Goal: Information Seeking & Learning: Find specific fact

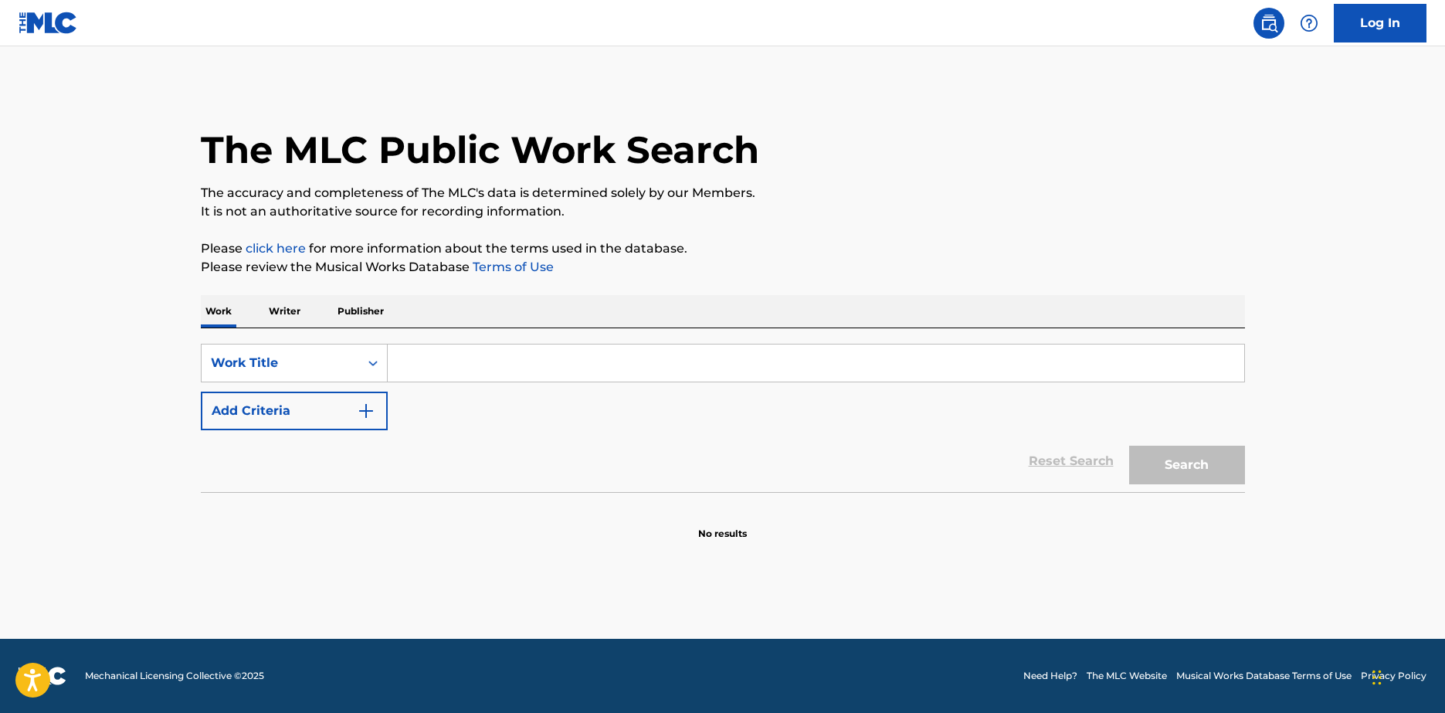
click at [434, 357] on input "Search Form" at bounding box center [816, 363] width 857 height 37
click at [392, 473] on div "Reset Search Search" at bounding box center [723, 461] width 1044 height 62
click at [334, 311] on p "Publisher" at bounding box center [361, 311] width 56 height 32
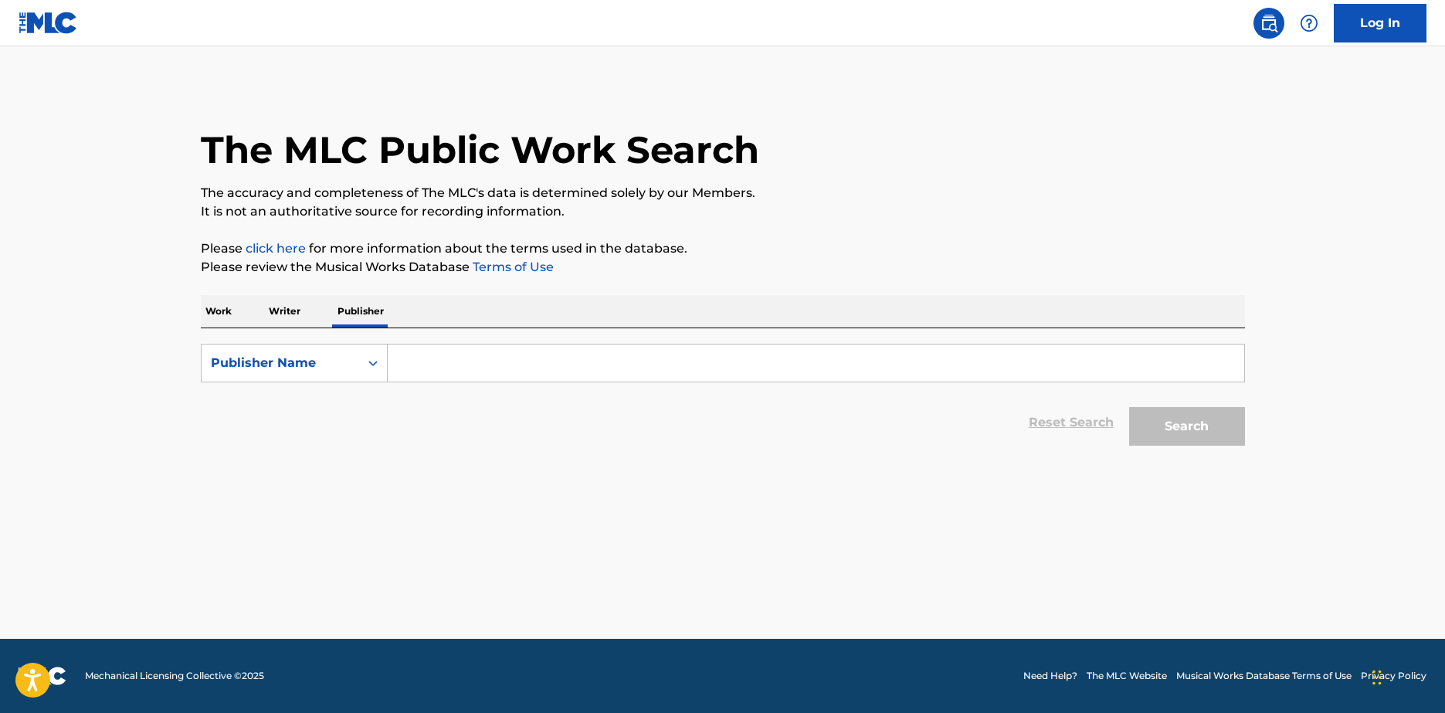
click at [428, 360] on input "Search Form" at bounding box center [816, 363] width 857 height 37
click at [1169, 417] on button "Search" at bounding box center [1187, 426] width 116 height 39
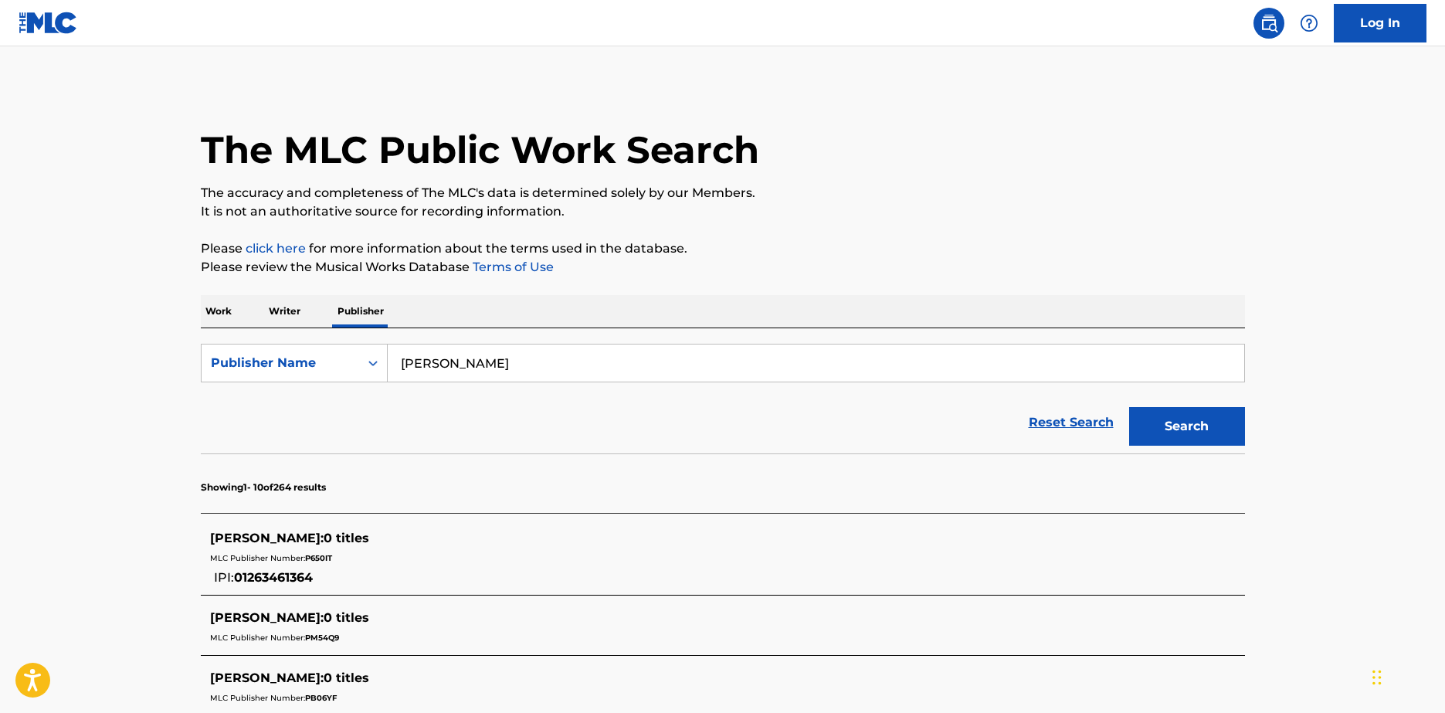
drag, startPoint x: 488, startPoint y: 365, endPoint x: 229, endPoint y: 338, distance: 261.0
click at [274, 358] on div "SearchWithCriteria381d31af-9566-48cc-978e-e09cf00c07b8 Publisher Name [PERSON_N…" at bounding box center [723, 363] width 1044 height 39
click at [1129, 407] on button "Search" at bounding box center [1187, 426] width 116 height 39
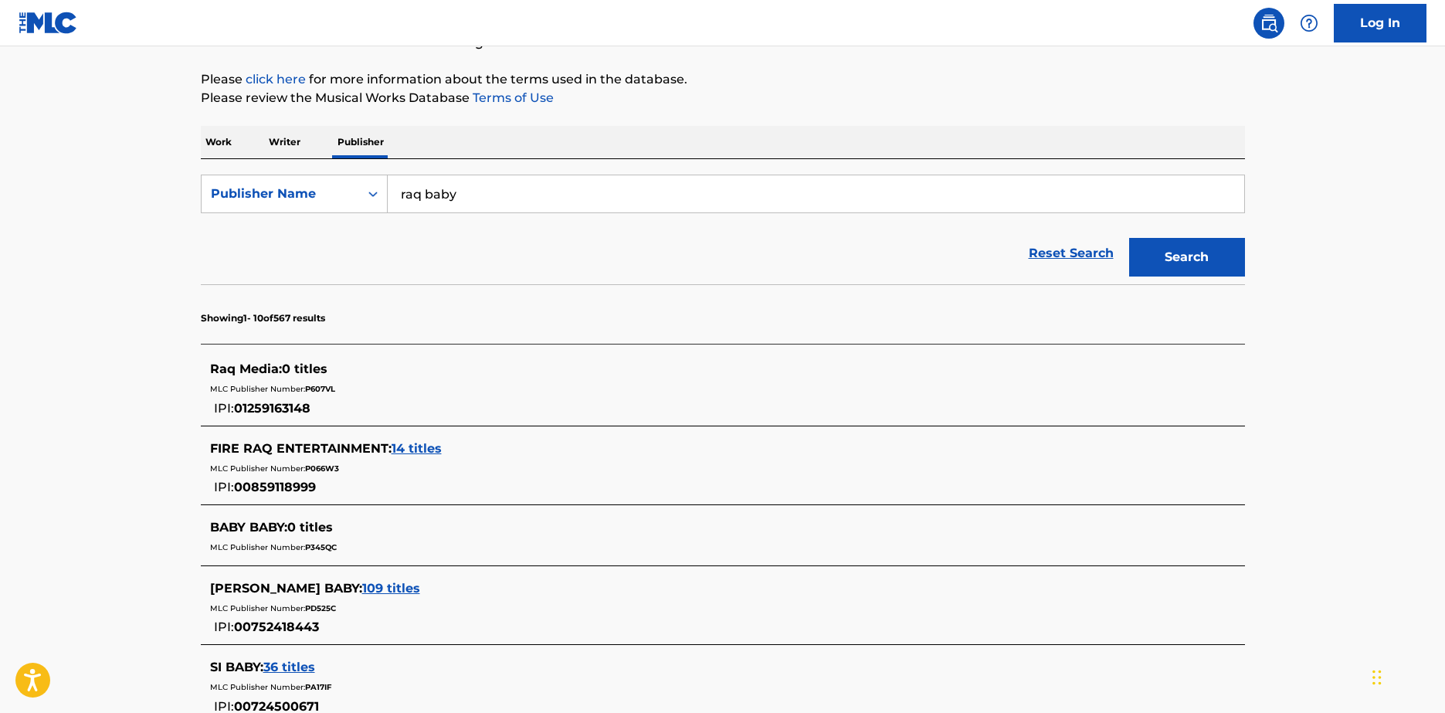
scroll to position [232, 0]
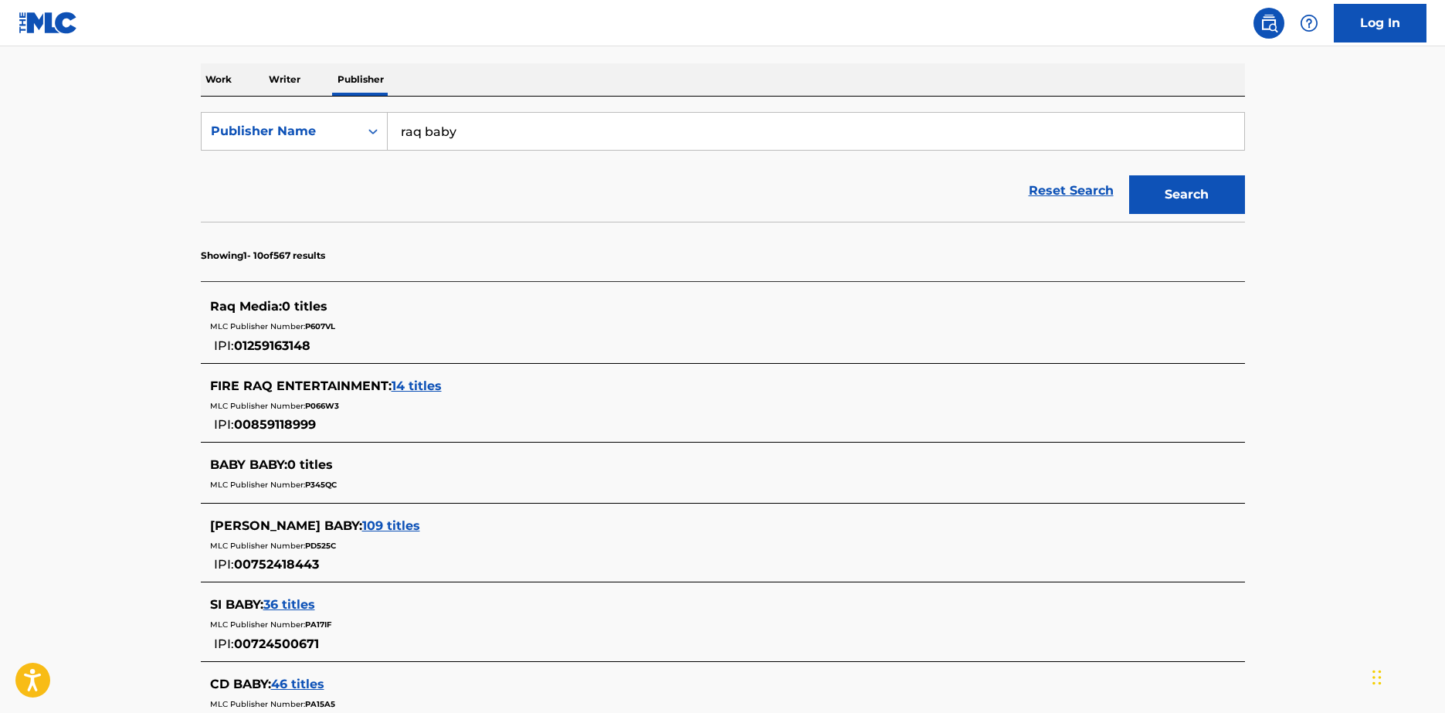
drag, startPoint x: 422, startPoint y: 137, endPoint x: 195, endPoint y: 159, distance: 227.4
click at [217, 158] on form "SearchWithCriteria381d31af-9566-48cc-978e-e09cf00c07b8 Publisher Name raq baby …" at bounding box center [723, 167] width 1044 height 110
type input "nother one"
click at [1129, 175] on button "Search" at bounding box center [1187, 194] width 116 height 39
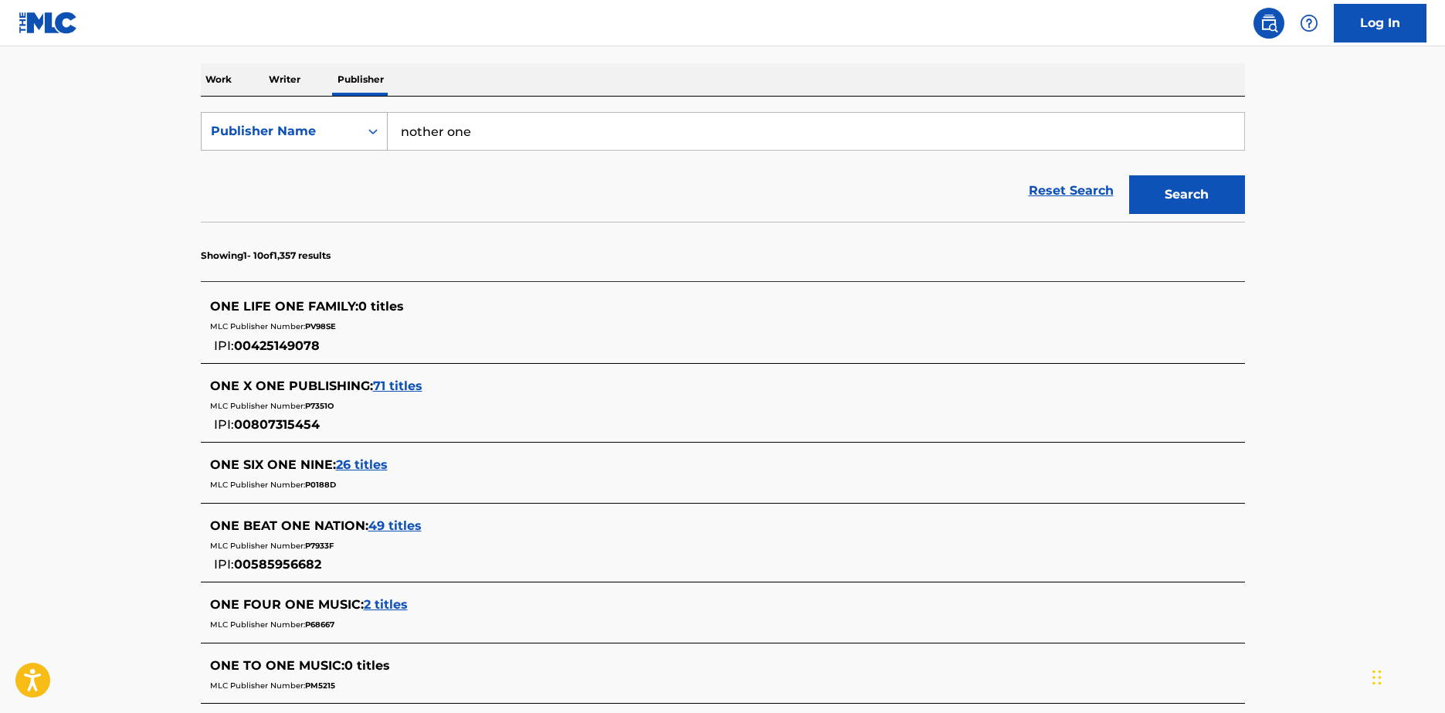
drag, startPoint x: 490, startPoint y: 129, endPoint x: 247, endPoint y: 129, distance: 242.6
click at [250, 129] on div "SearchWithCriteria381d31af-9566-48cc-978e-e09cf00c07b8 Publisher Name nother one" at bounding box center [723, 131] width 1044 height 39
click at [225, 90] on p "Work" at bounding box center [219, 79] width 36 height 32
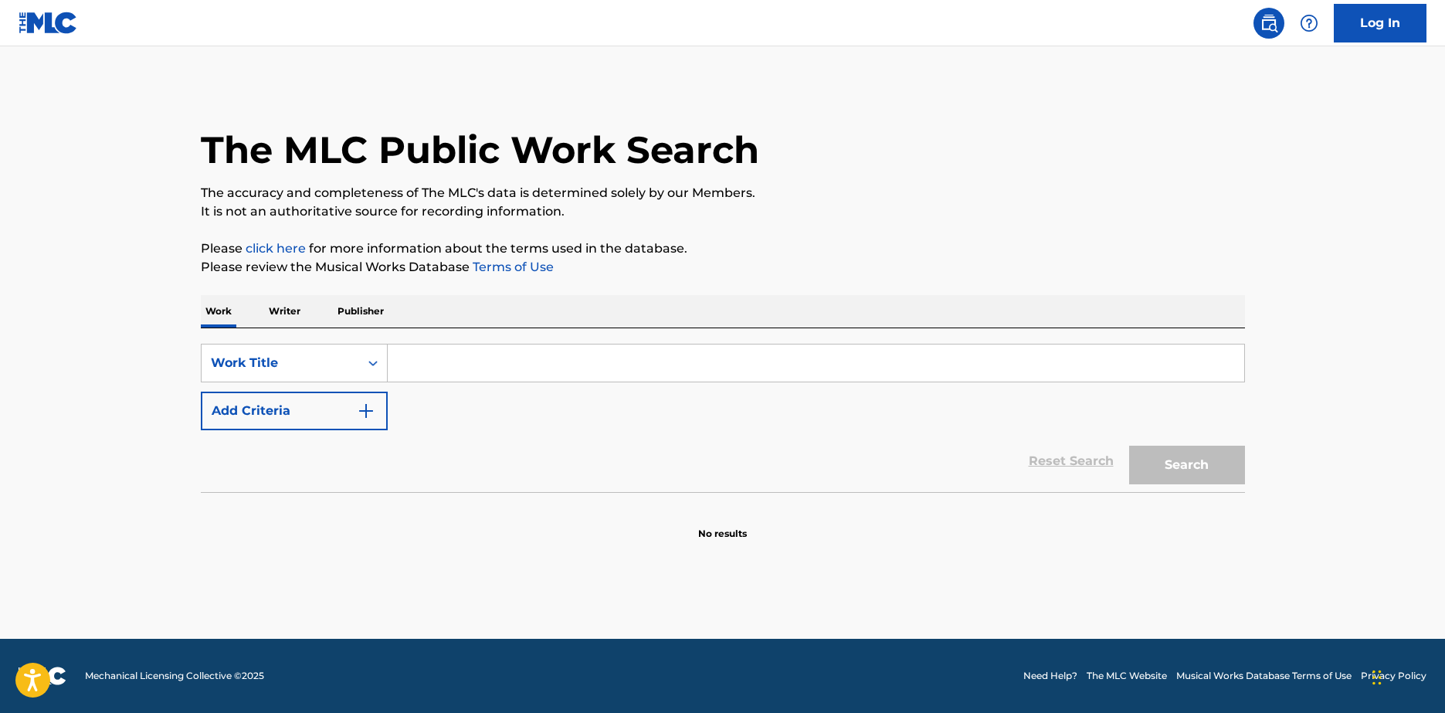
click at [447, 368] on input "Search Form" at bounding box center [816, 363] width 857 height 37
type input "n"
type input "nother one"
click at [1129, 446] on button "Search" at bounding box center [1187, 465] width 116 height 39
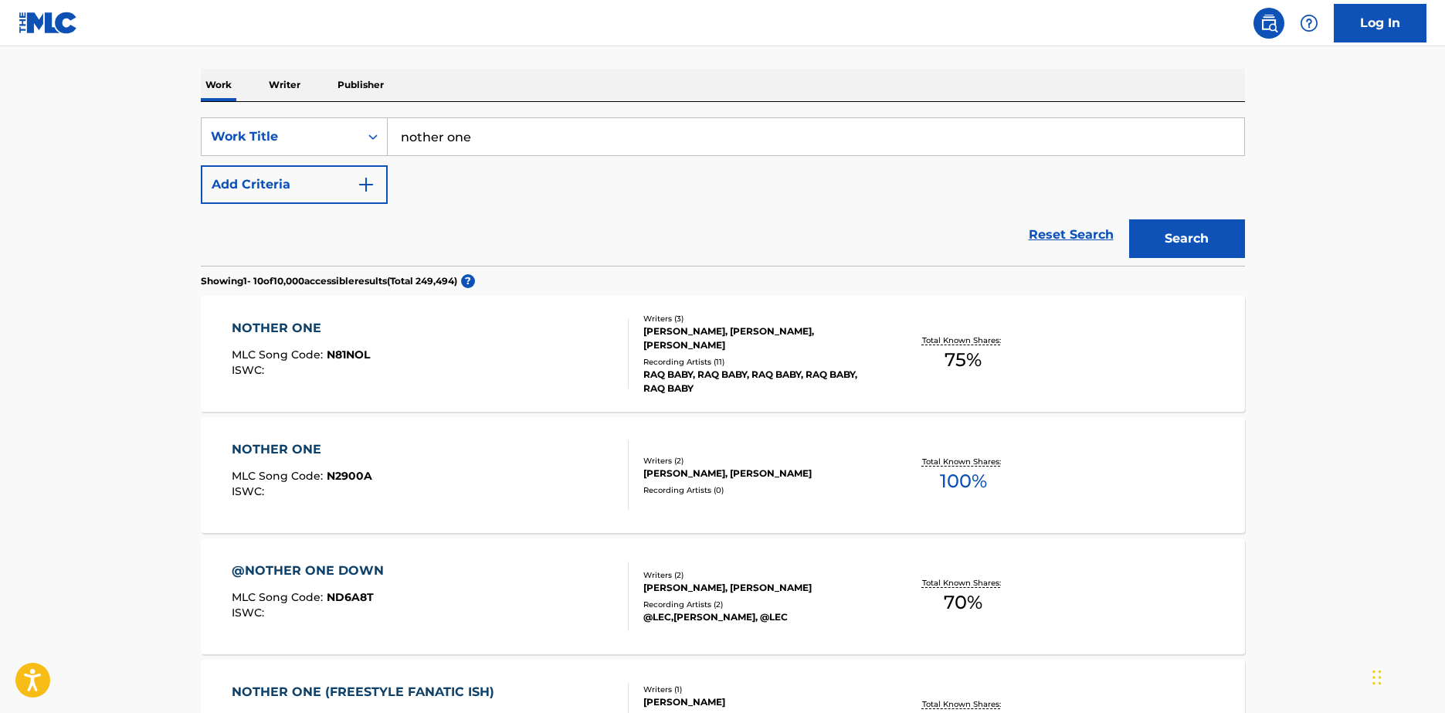
scroll to position [232, 0]
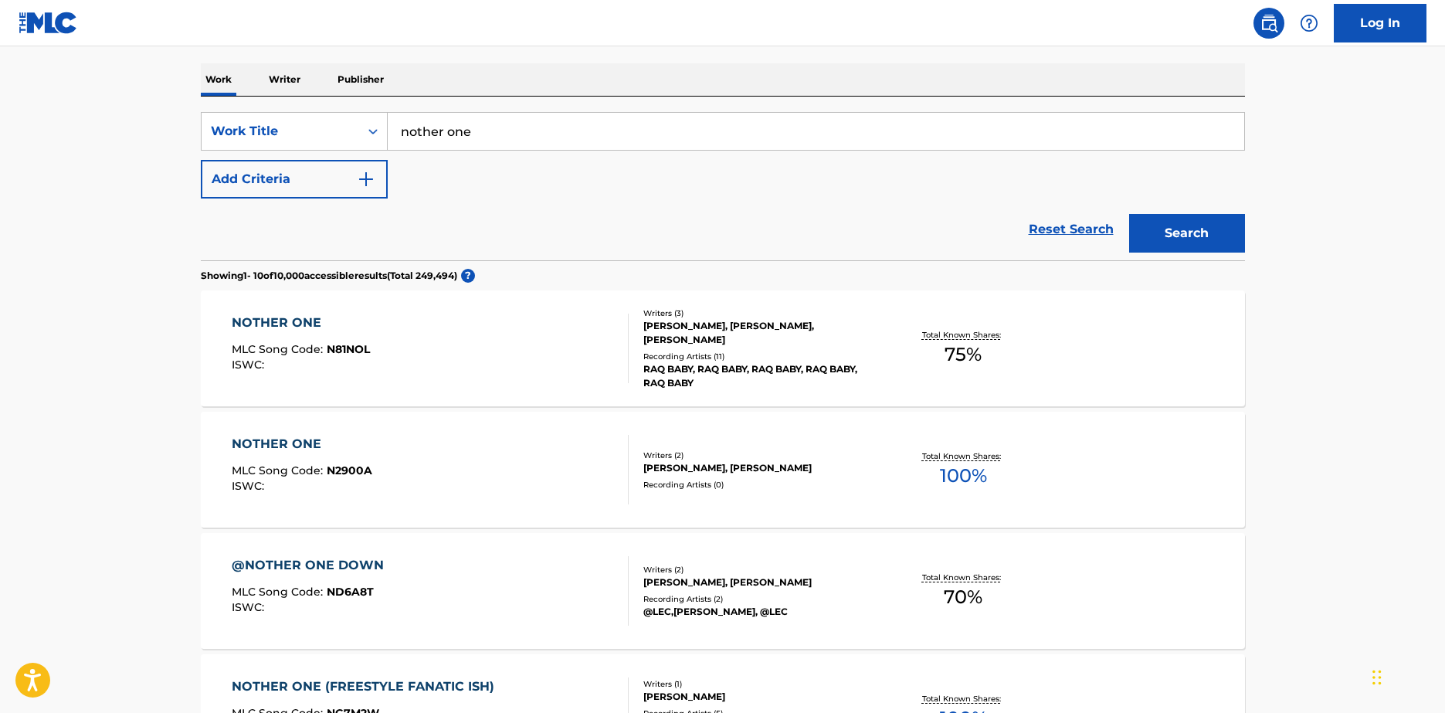
click at [860, 348] on div "Writers ( 3 ) [PERSON_NAME], [PERSON_NAME], [PERSON_NAME] Recording Artists ( 1…" at bounding box center [753, 348] width 248 height 83
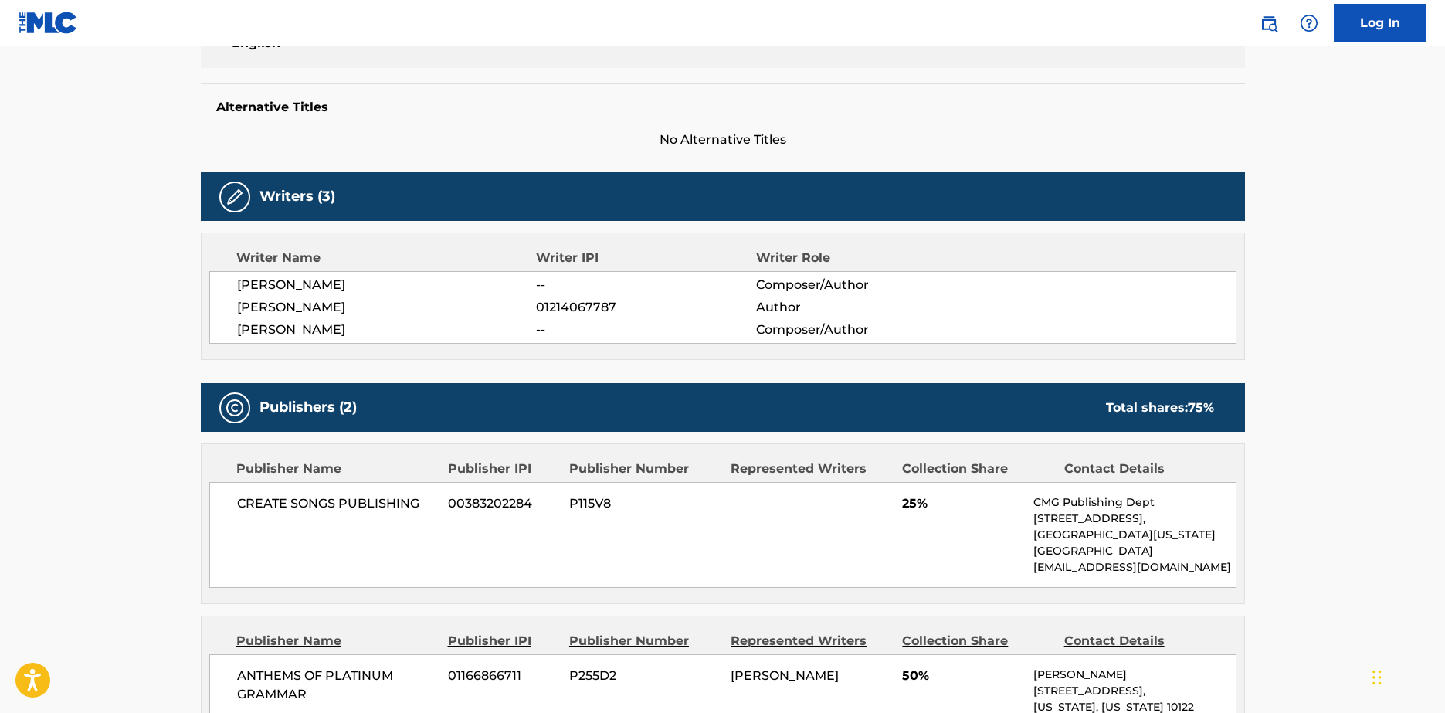
scroll to position [386, 0]
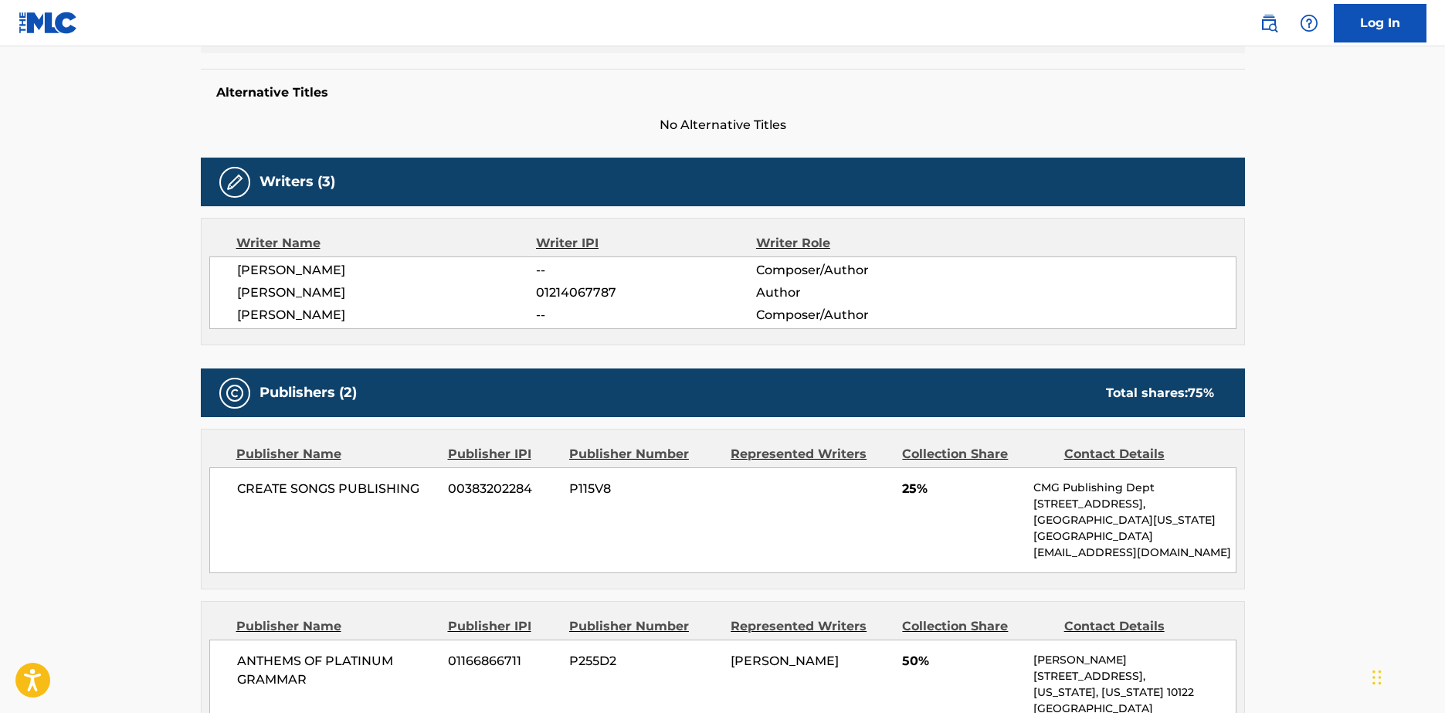
click at [544, 317] on span "--" at bounding box center [645, 315] width 219 height 19
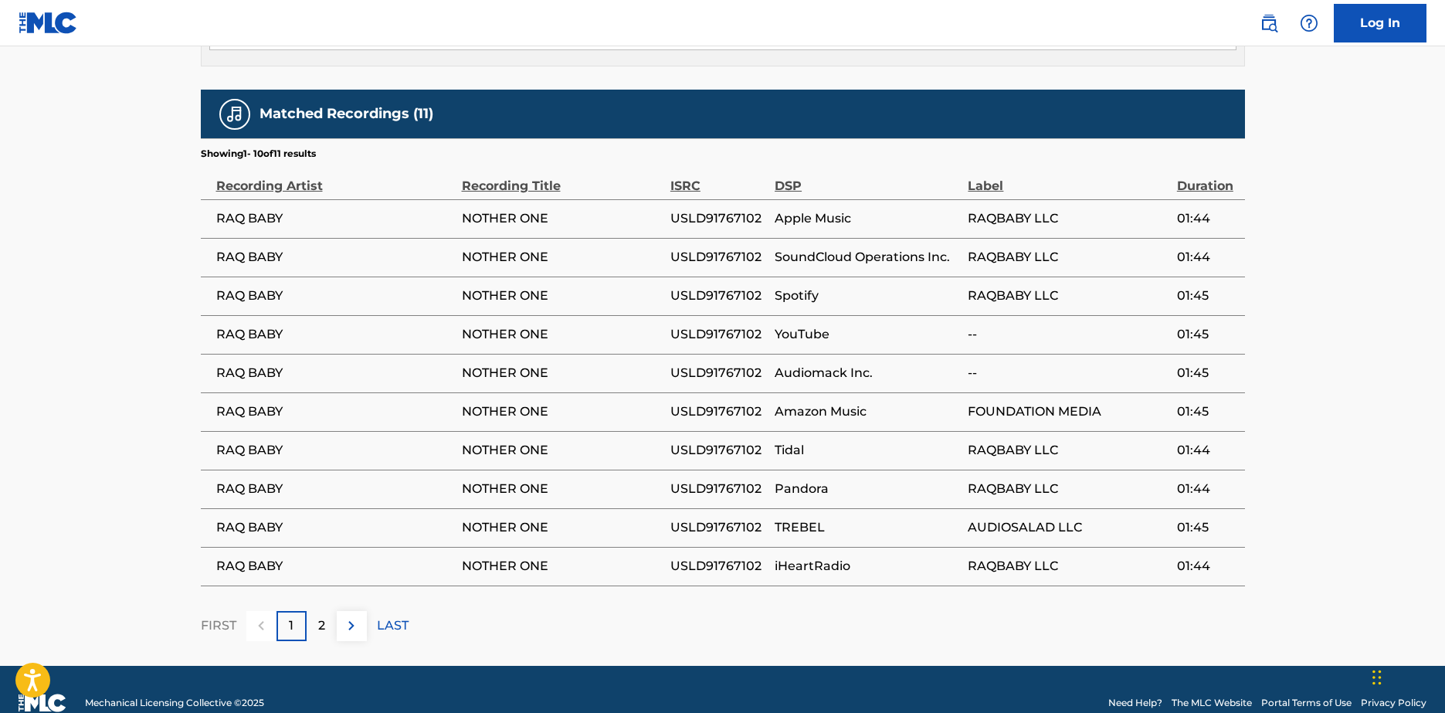
scroll to position [1125, 0]
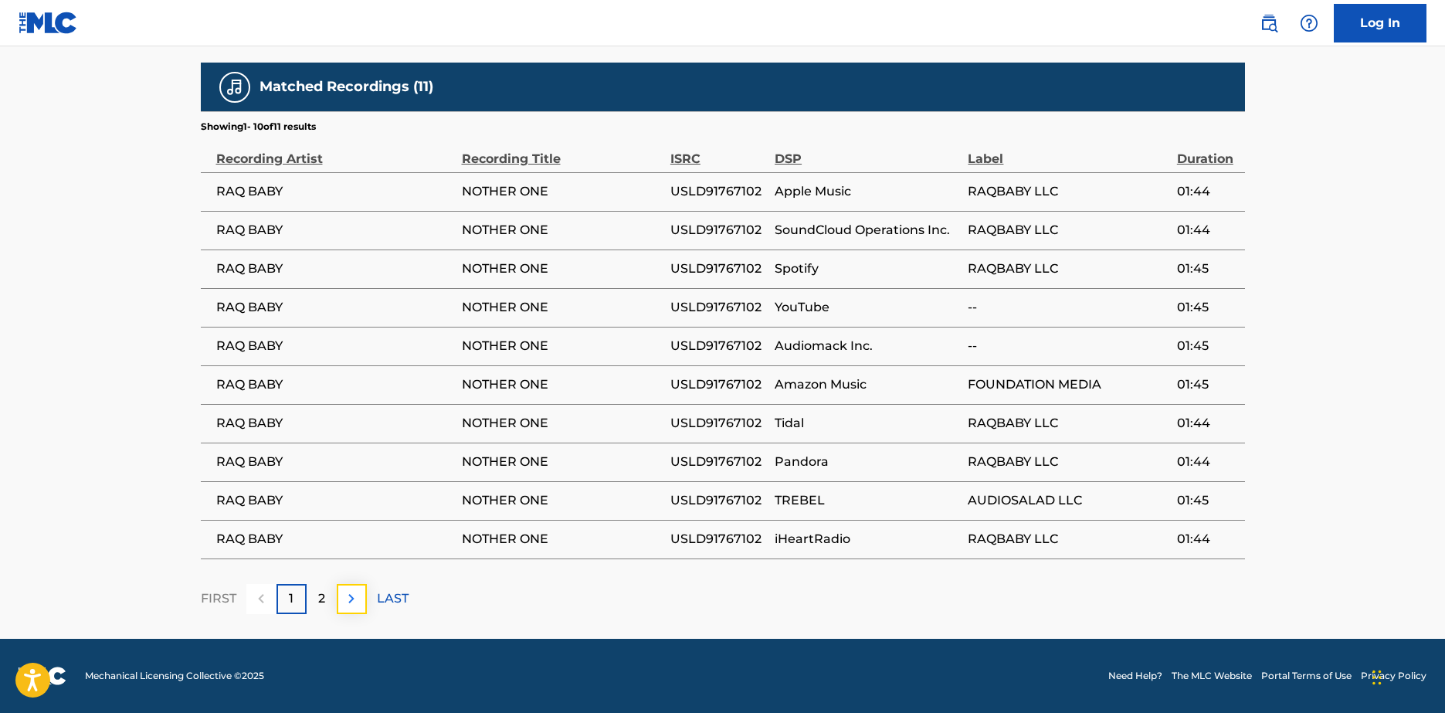
click at [355, 603] on img at bounding box center [351, 598] width 19 height 19
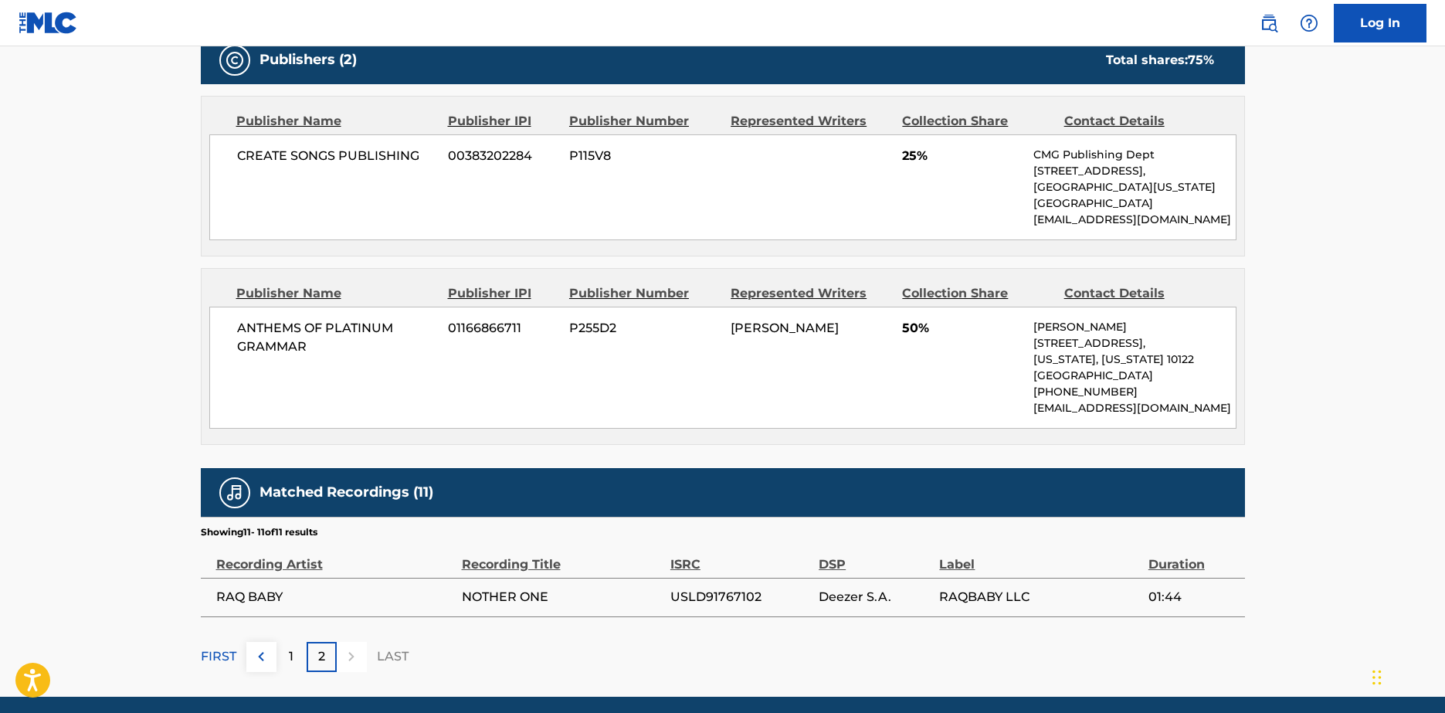
scroll to position [777, 0]
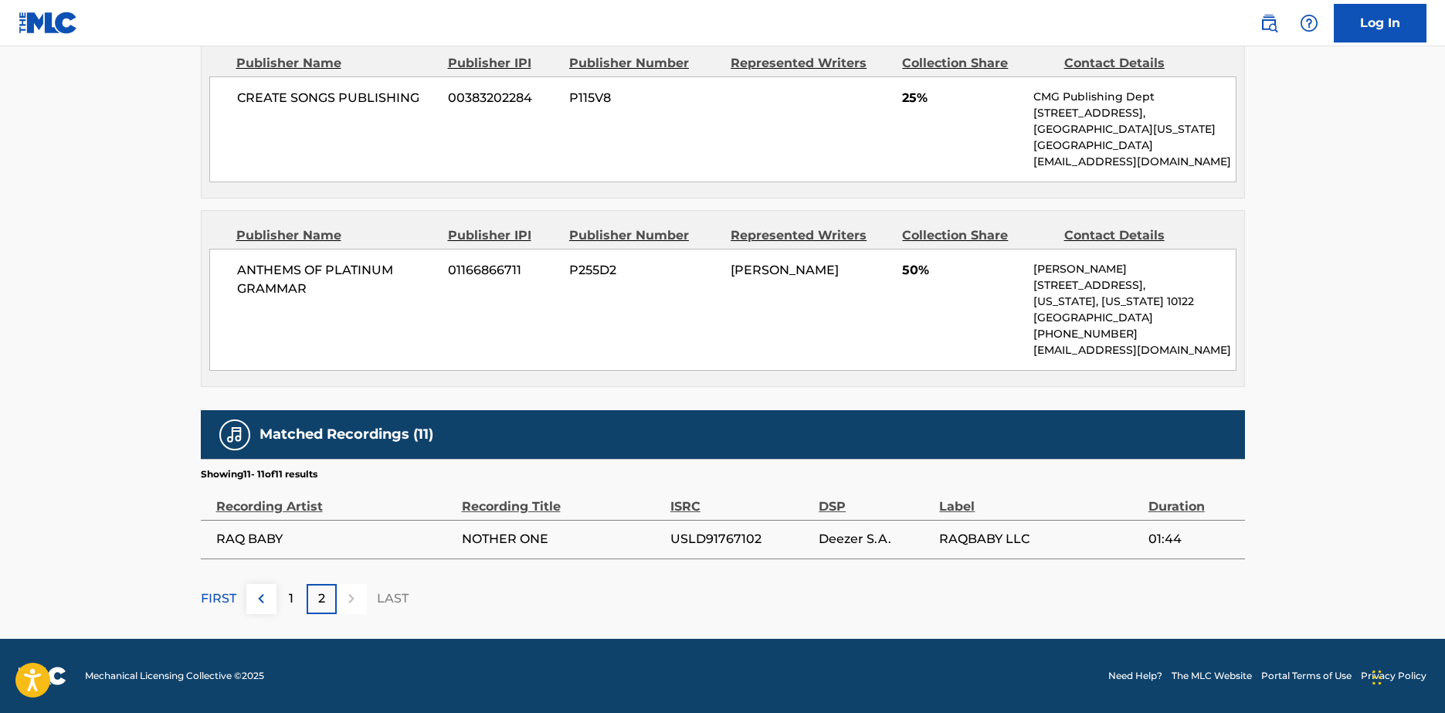
click at [701, 541] on span "USLD91767102" at bounding box center [740, 539] width 141 height 19
copy span "USLD91767102"
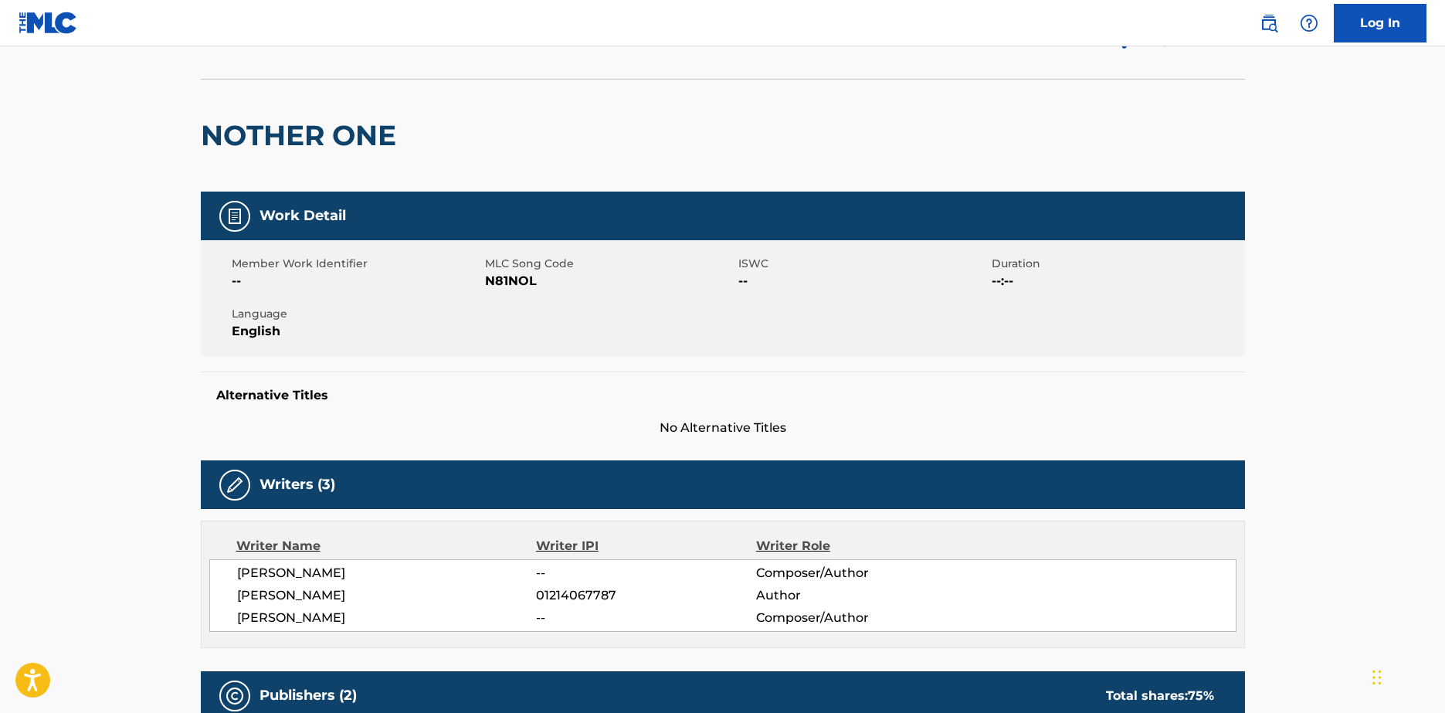
scroll to position [82, 0]
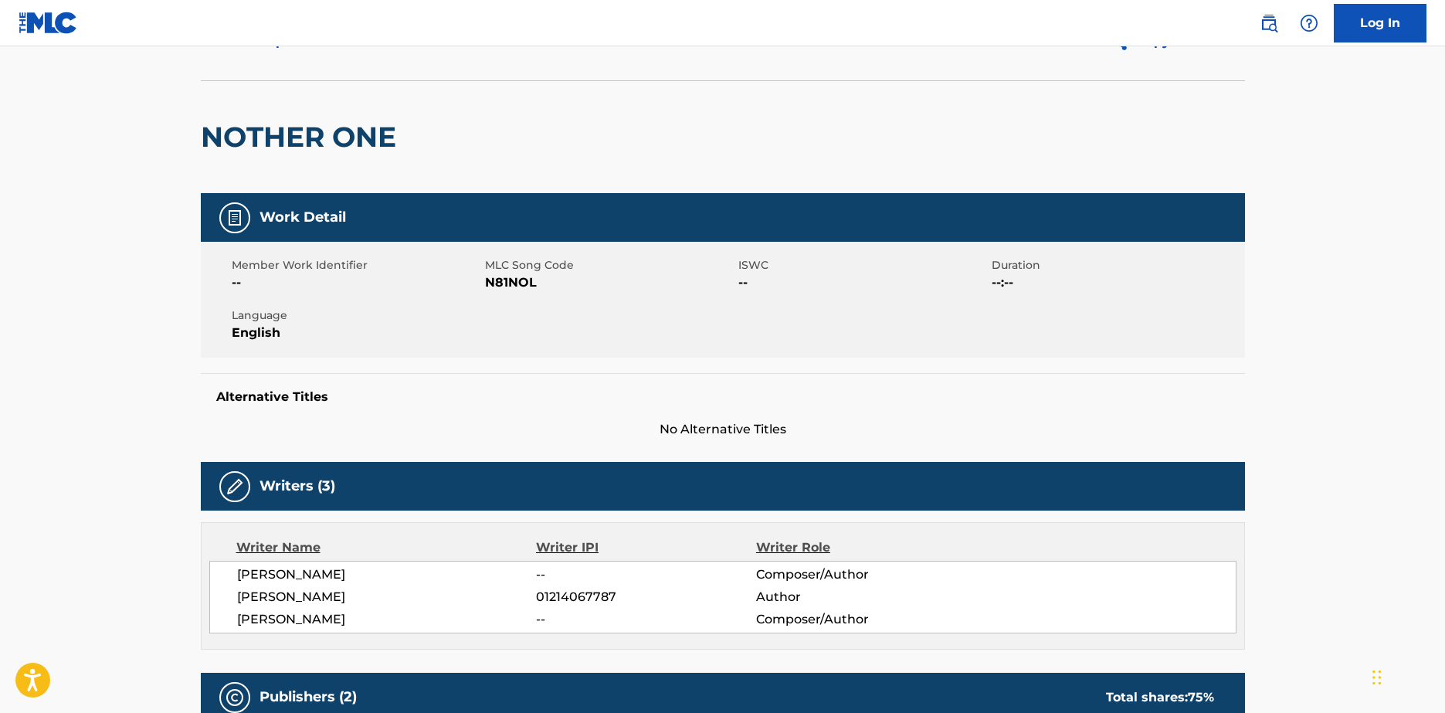
click at [245, 476] on div at bounding box center [234, 486] width 31 height 31
click at [239, 484] on img at bounding box center [235, 486] width 19 height 19
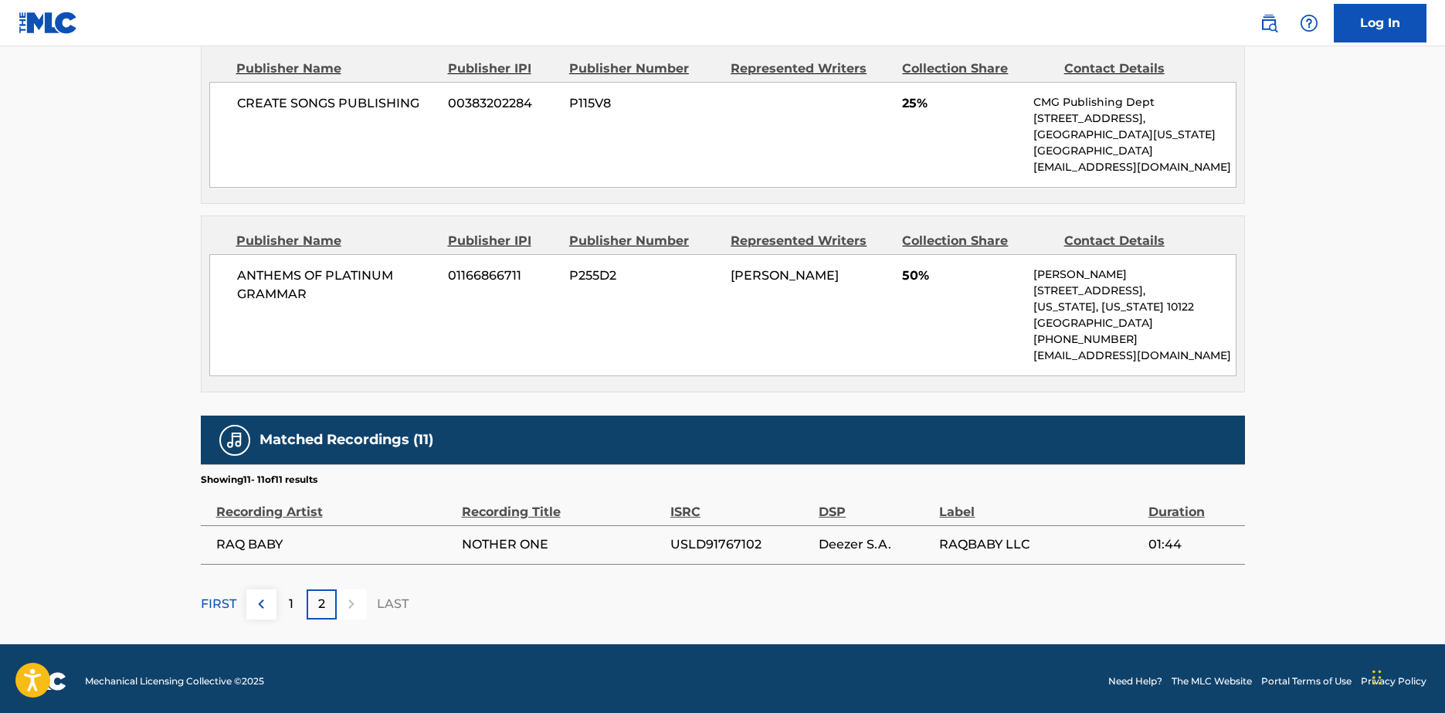
scroll to position [777, 0]
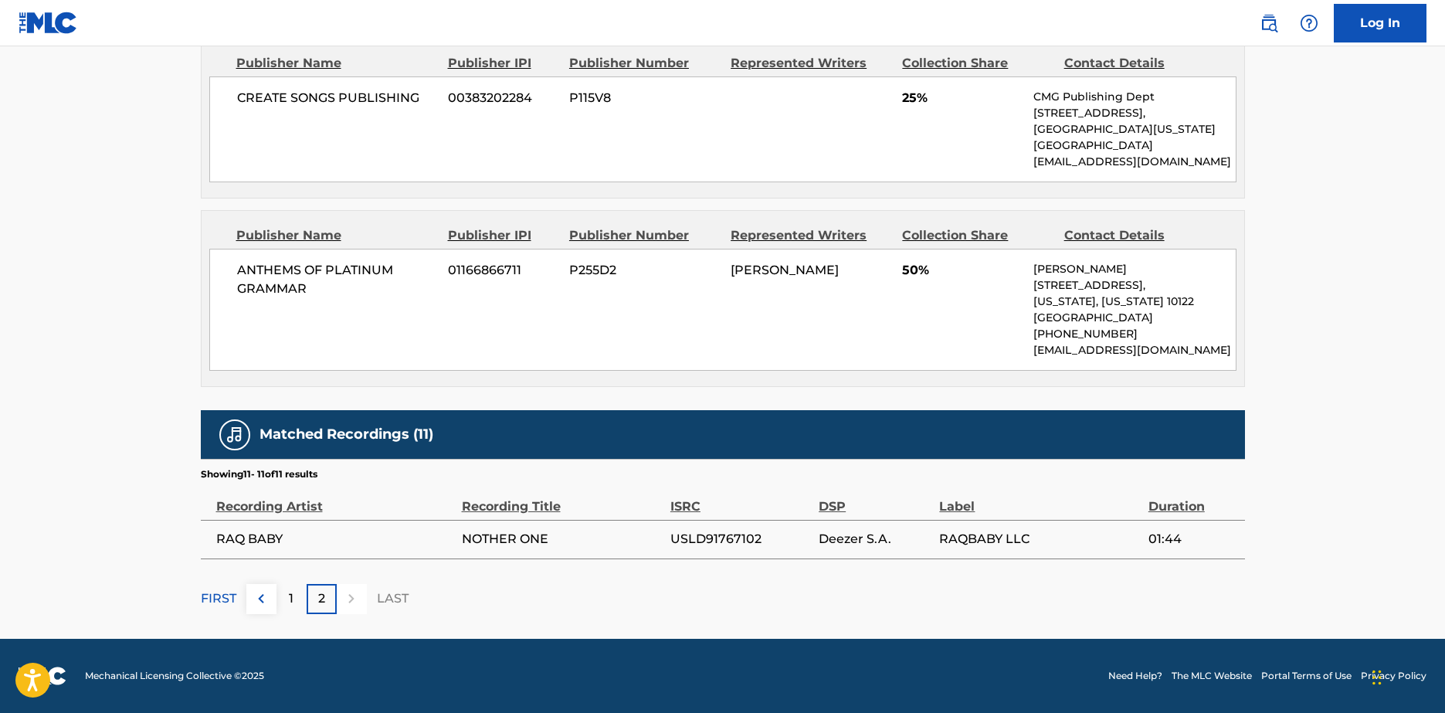
click at [712, 533] on span "USLD91767102" at bounding box center [740, 539] width 141 height 19
click at [707, 561] on div "Matched Recordings (11) Showing 11 - 11 of 11 results Recording Artist Recordin…" at bounding box center [723, 512] width 1044 height 204
drag, startPoint x: 888, startPoint y: 539, endPoint x: 814, endPoint y: 547, distance: 73.8
click at [814, 547] on tr "RAQ BABY NOTHER ONE USLD91767102 Deezer S.A. RAQBABY LLC 01:44" at bounding box center [723, 539] width 1044 height 39
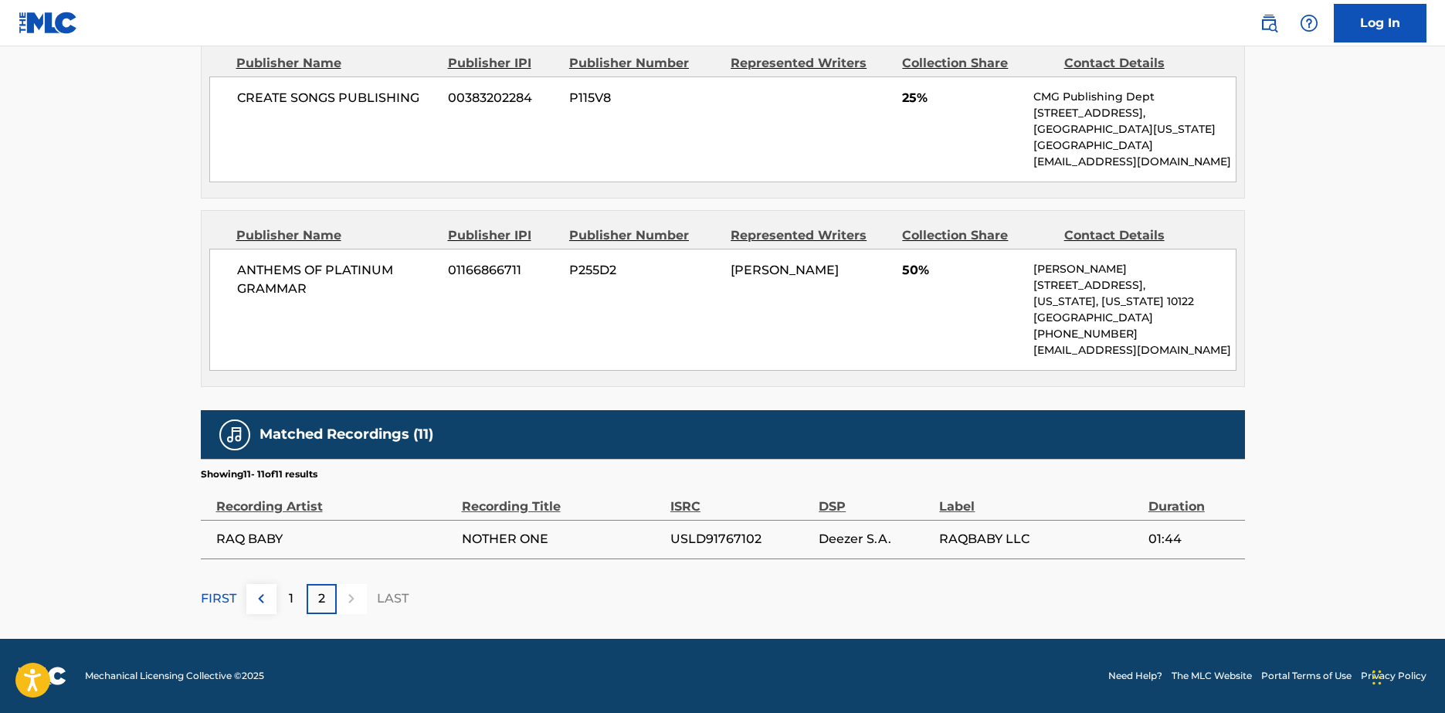
click at [939, 562] on div "Matched Recordings (11) Showing 11 - 11 of 11 results Recording Artist Recordin…" at bounding box center [723, 512] width 1044 height 204
click at [300, 602] on div "1" at bounding box center [292, 599] width 30 height 30
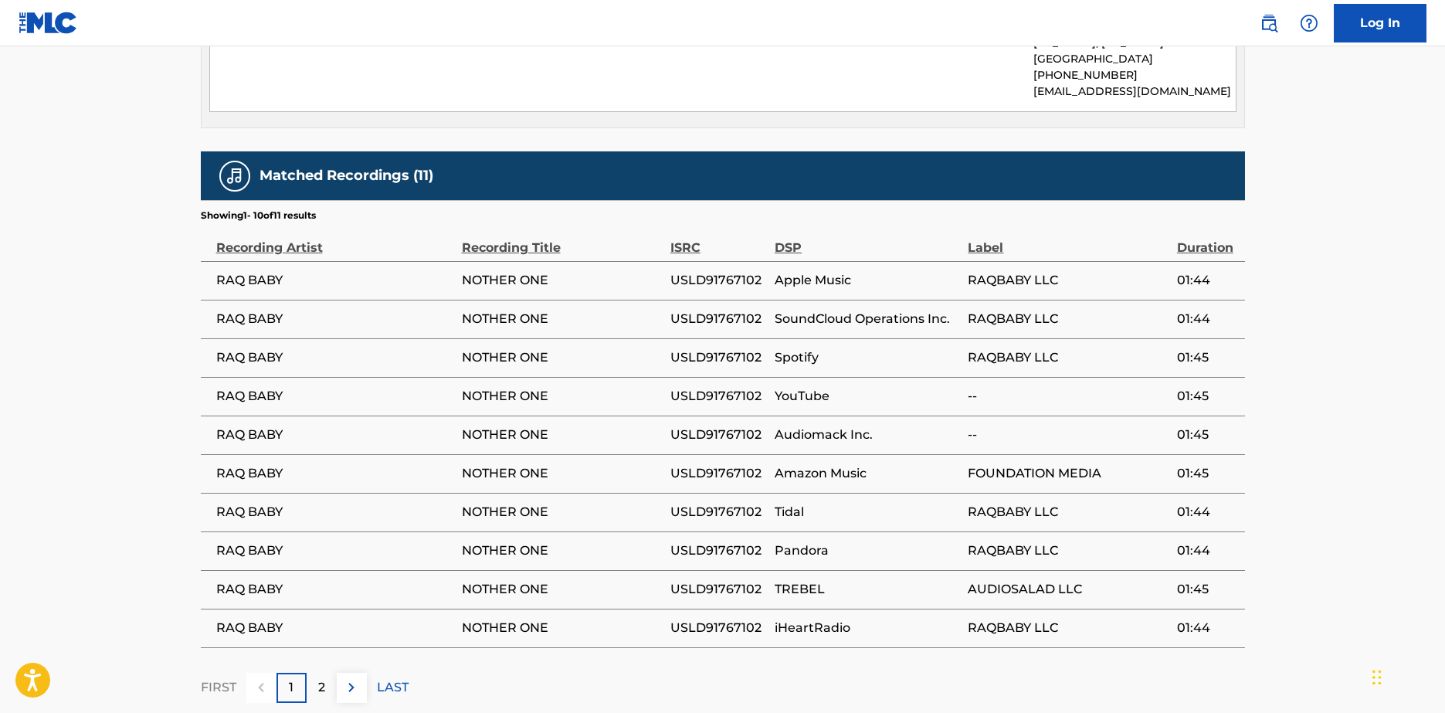
scroll to position [1125, 0]
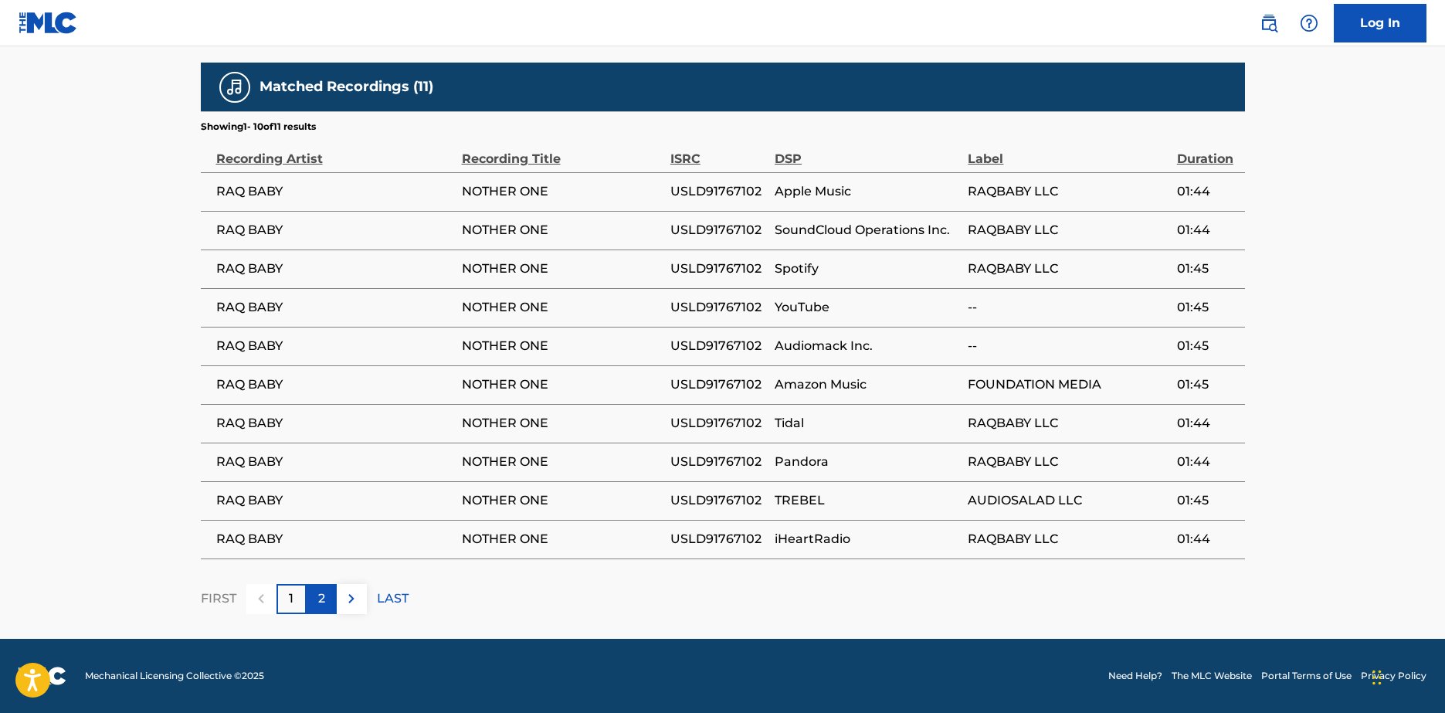
click at [330, 599] on div "2" at bounding box center [322, 599] width 30 height 30
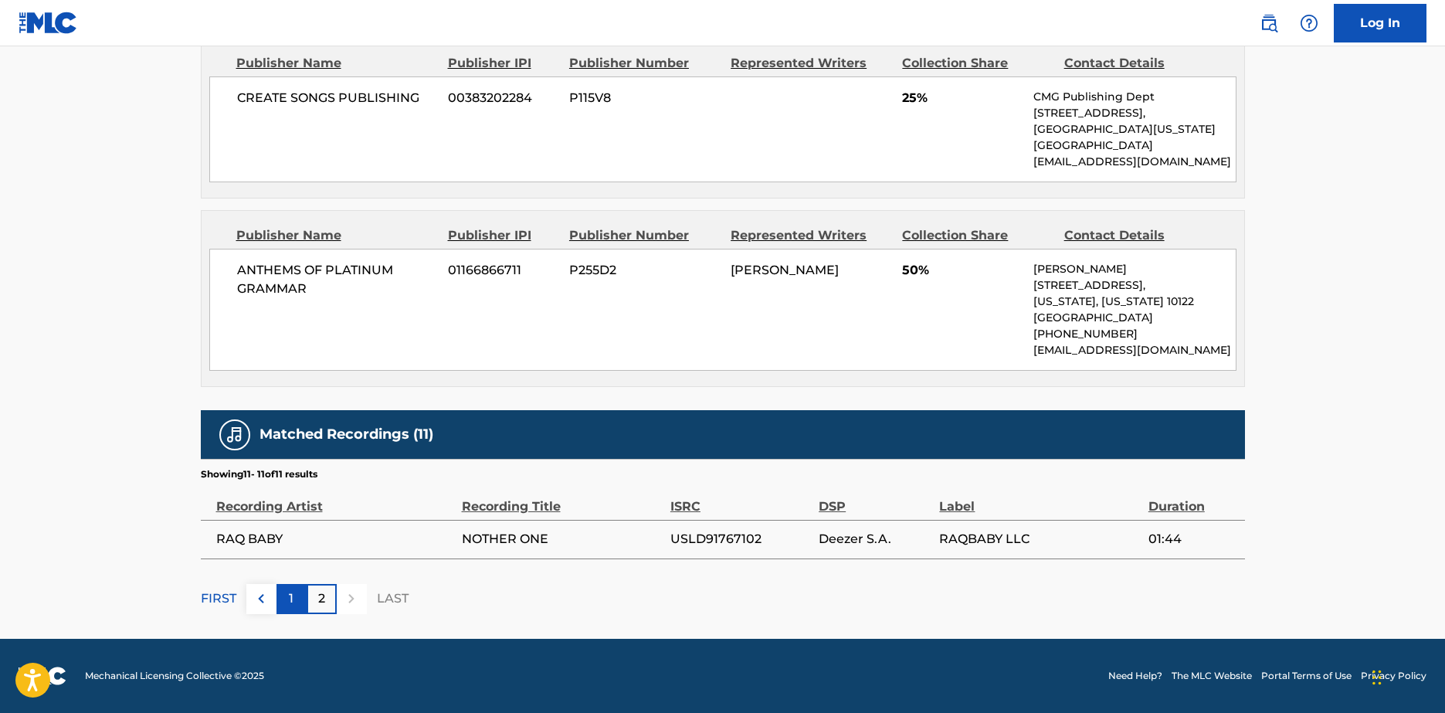
click at [299, 594] on div "1" at bounding box center [292, 599] width 30 height 30
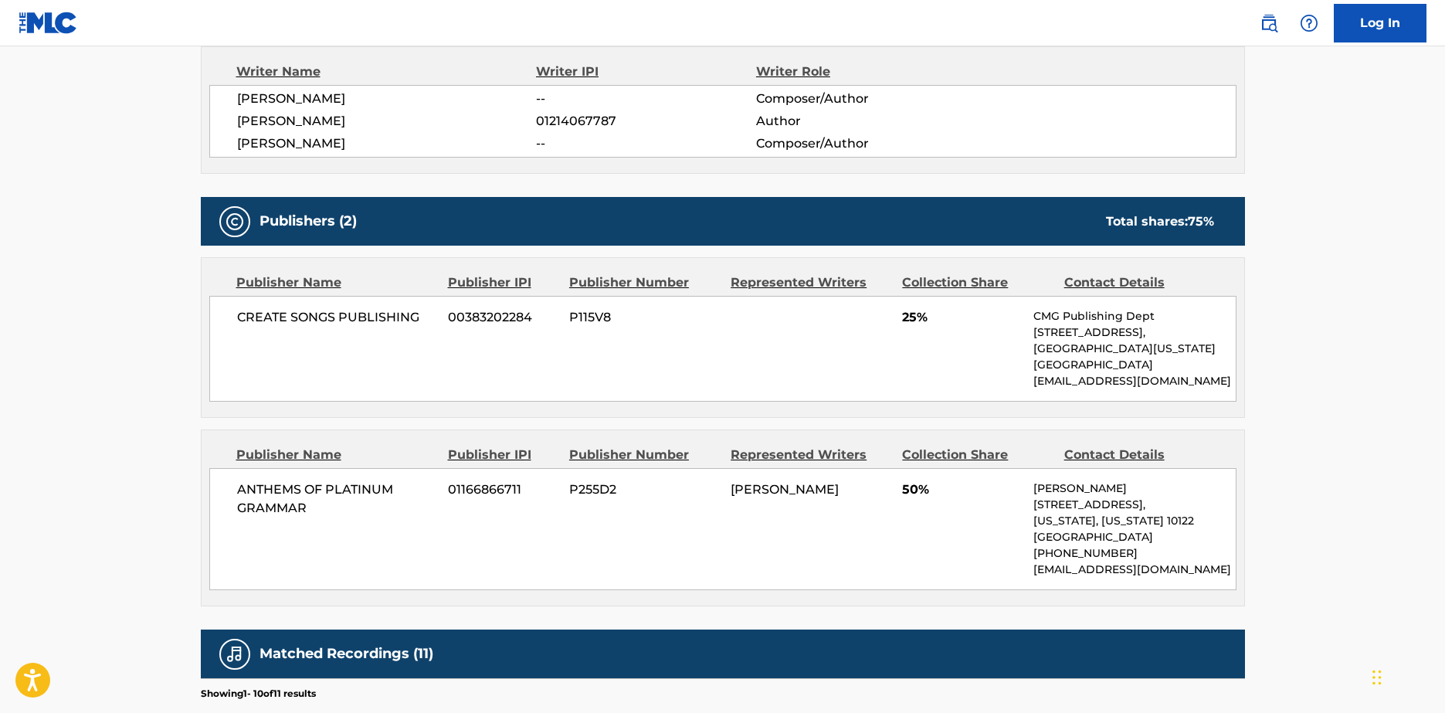
scroll to position [507, 0]
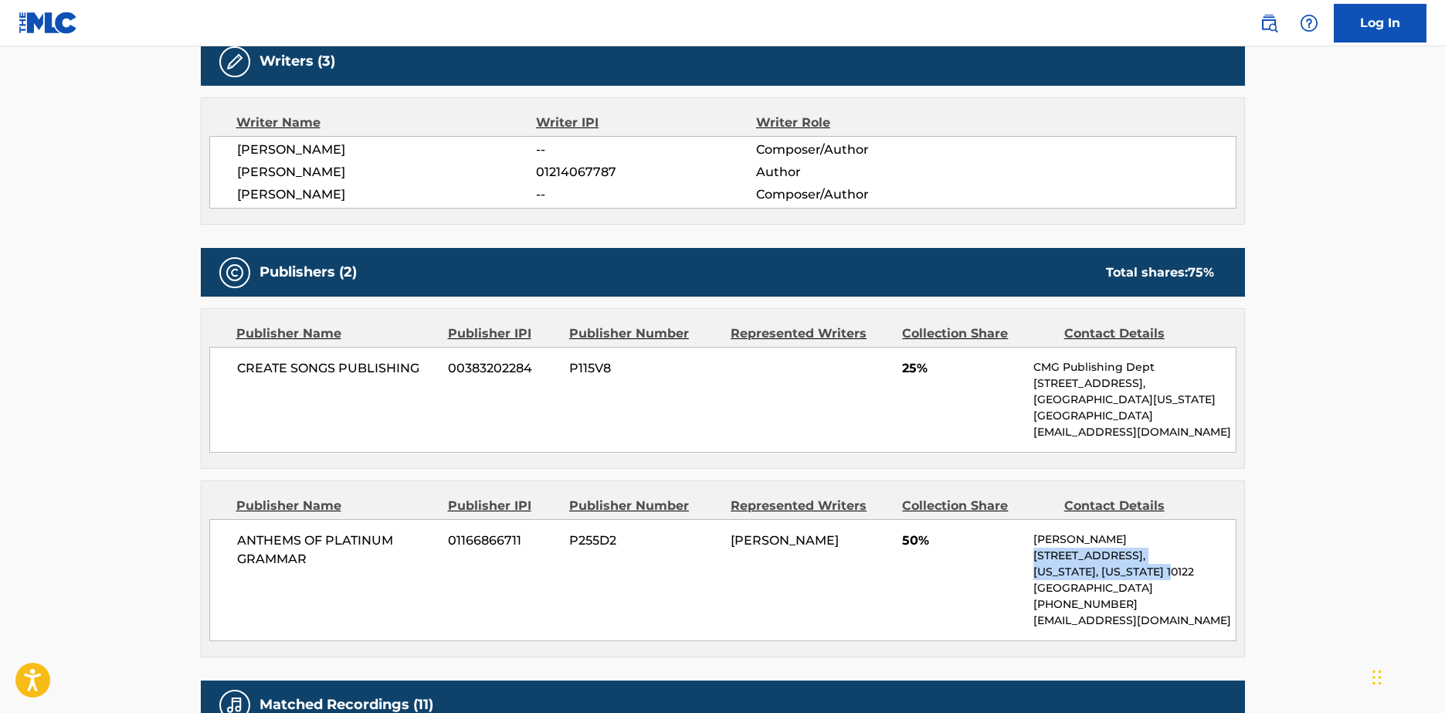
drag, startPoint x: 1175, startPoint y: 566, endPoint x: 1034, endPoint y: 560, distance: 140.7
click at [1034, 560] on div "[PERSON_NAME] [STREET_ADDRESS][US_STATE][US_STATE] [PHONE_NUMBER] [EMAIL_ADDRES…" at bounding box center [1135, 579] width 202 height 97
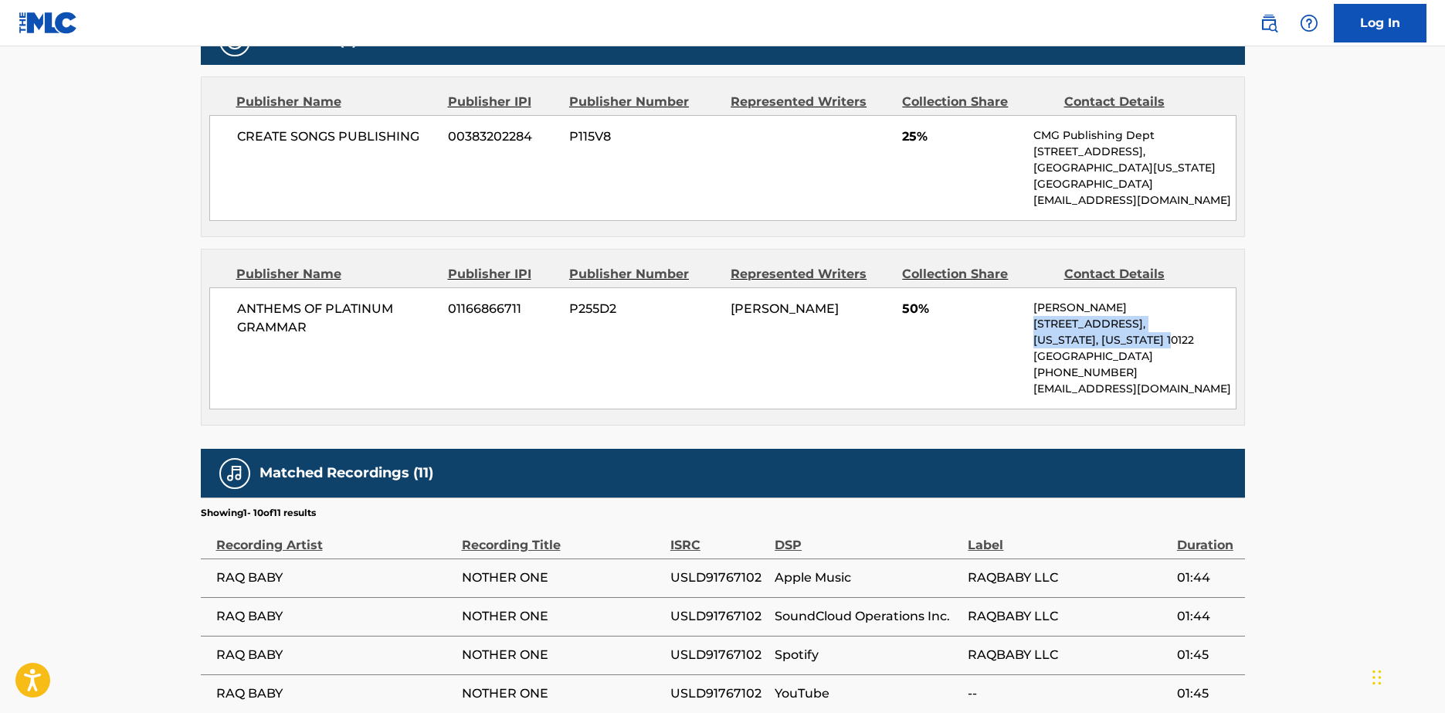
scroll to position [695, 0]
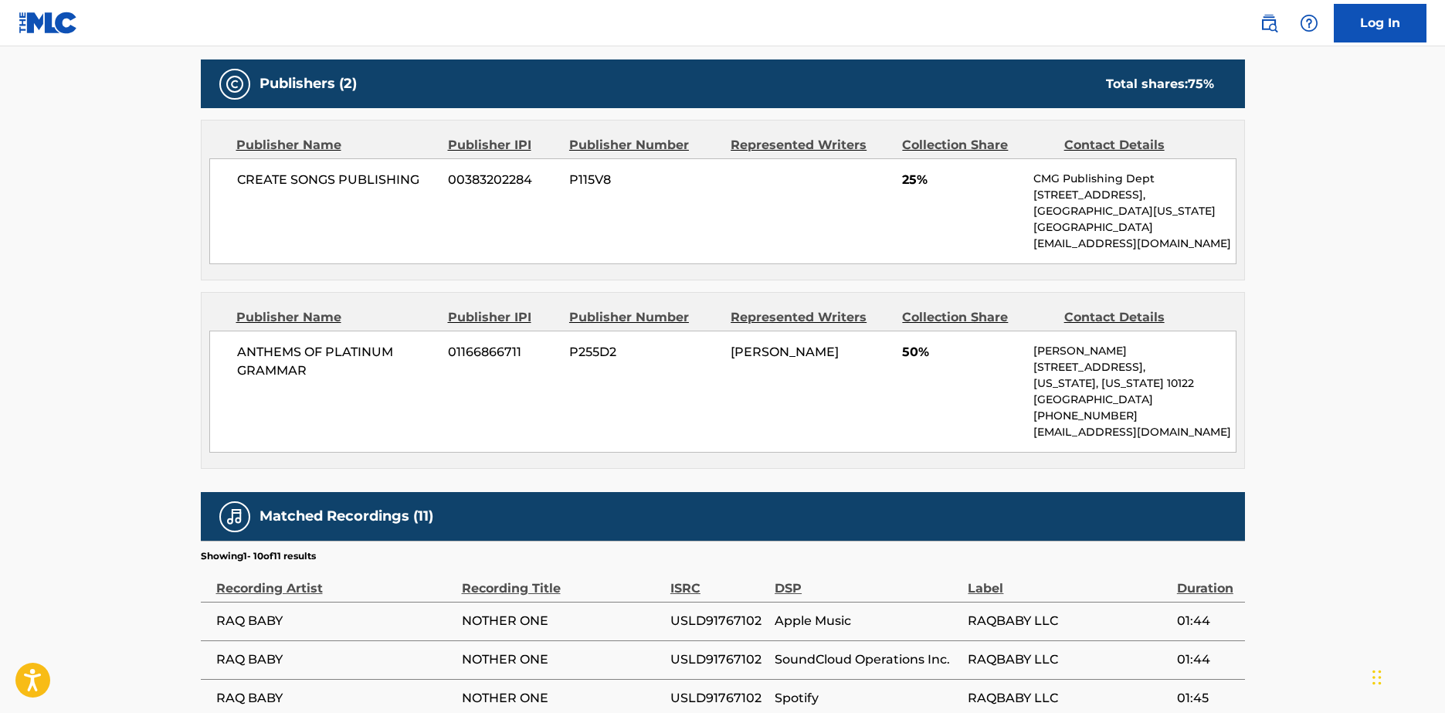
click at [687, 586] on div "ISRC" at bounding box center [718, 580] width 97 height 35
